Goal: Ask a question

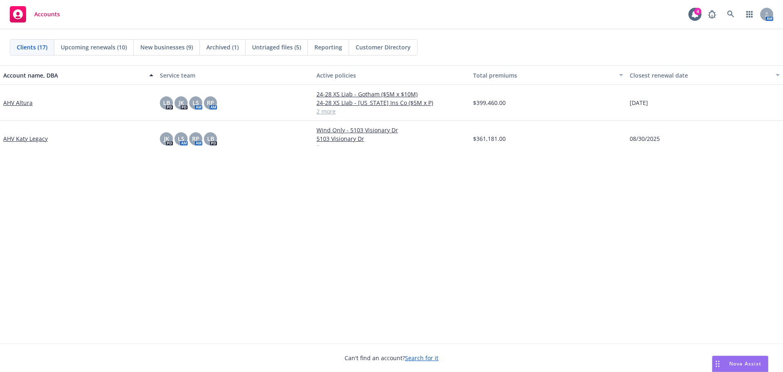
click at [303, 174] on div "Nova Assist" at bounding box center [745, 363] width 45 height 7
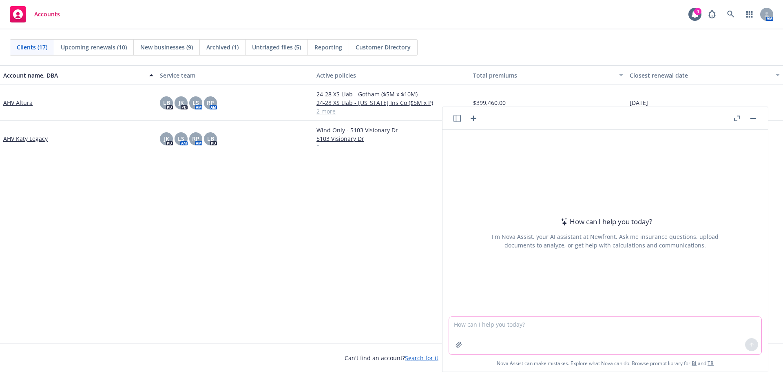
click at [303, 174] on textarea at bounding box center [605, 335] width 312 height 38
type textarea "difference between RMS and AIR Cat modeling?"
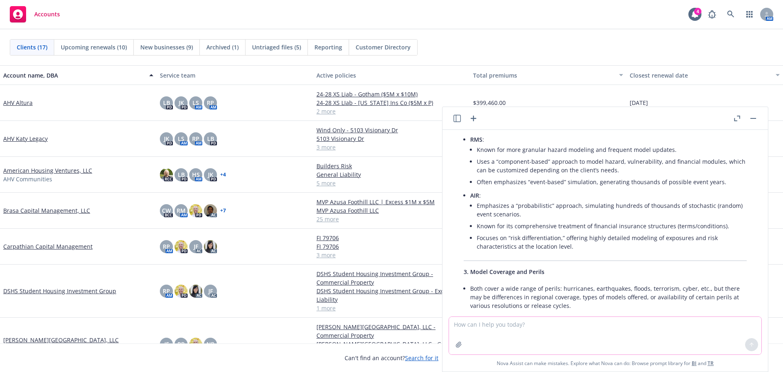
scroll to position [204, 0]
